Goal: Find specific page/section: Find specific page/section

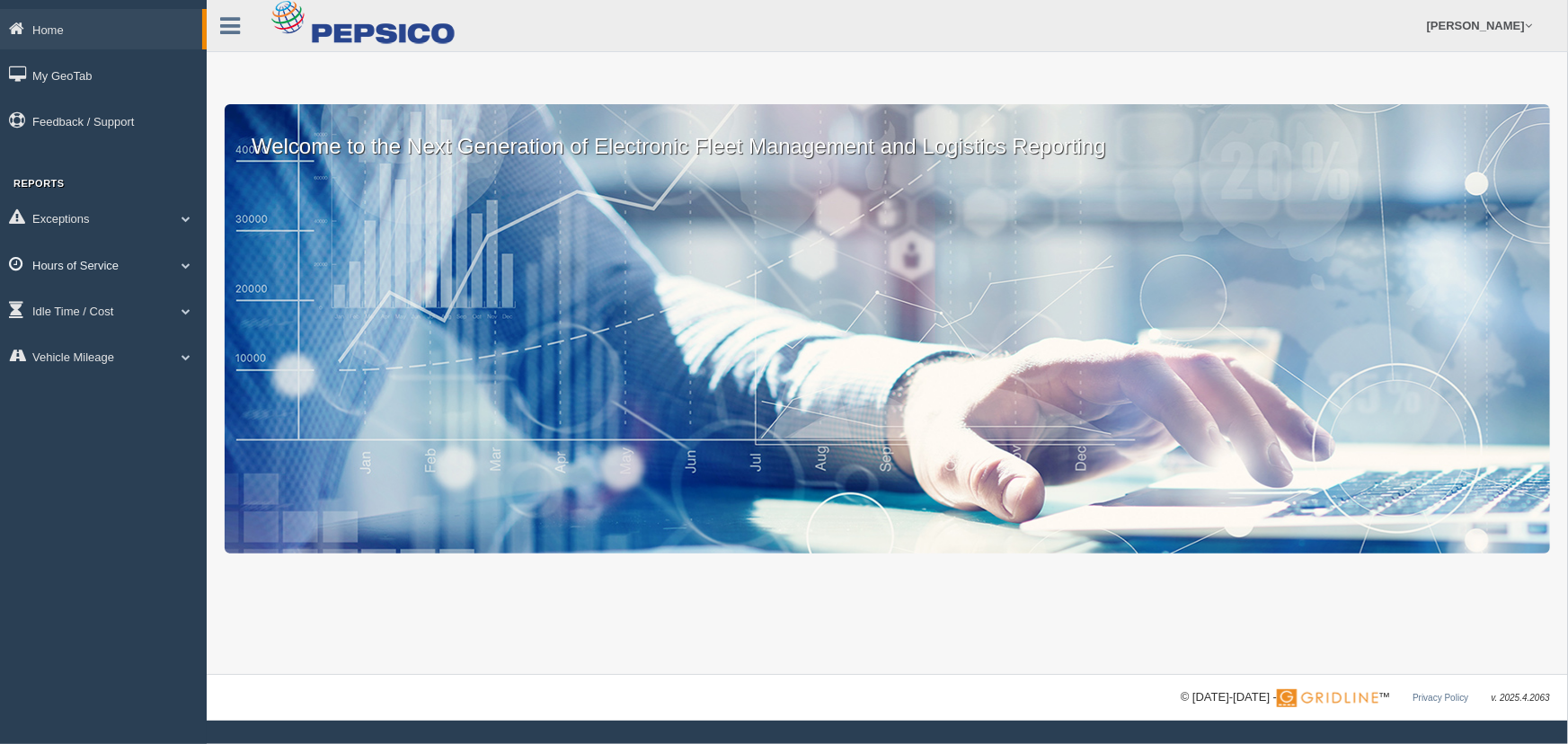
click at [116, 261] on link "Hours of Service" at bounding box center [103, 264] width 207 height 41
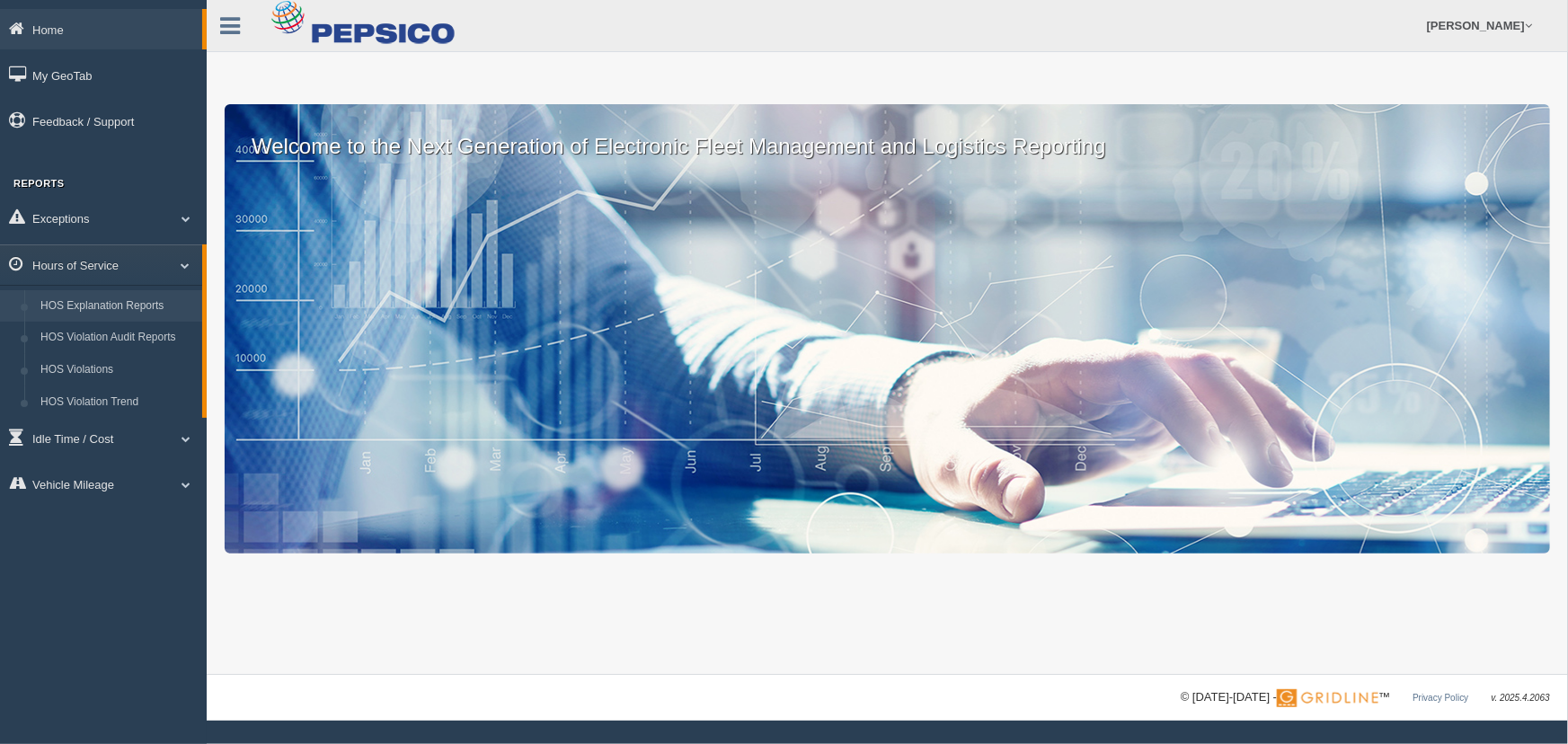
click at [125, 303] on link "HOS Explanation Reports" at bounding box center [117, 306] width 169 height 32
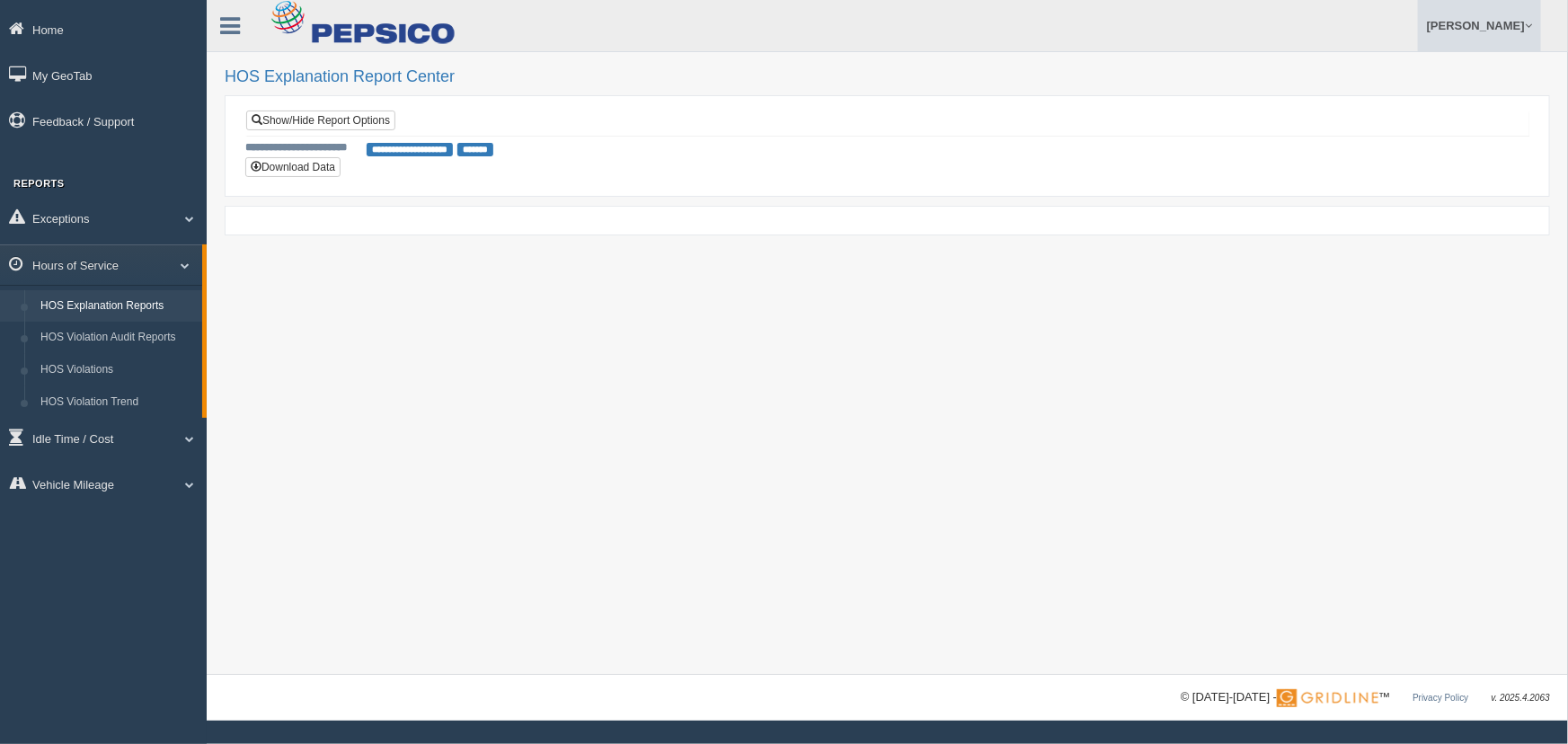
click at [1510, 28] on link "[PERSON_NAME]" at bounding box center [1480, 26] width 123 height 52
click at [1403, 105] on link "Log Off" at bounding box center [1442, 108] width 196 height 37
